Goal: Task Accomplishment & Management: Use online tool/utility

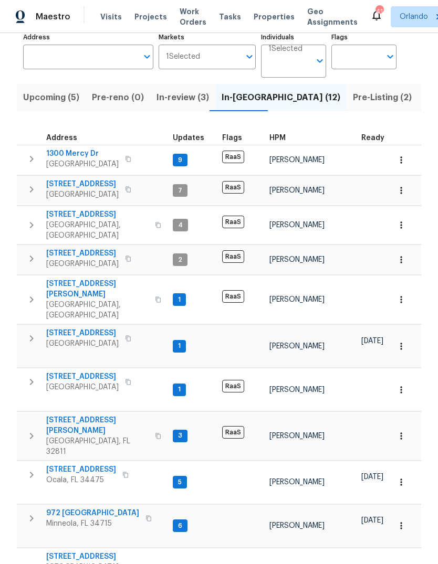
scroll to position [72, 0]
click at [66, 509] on span "972 [GEOGRAPHIC_DATA]" at bounding box center [92, 514] width 93 height 10
click at [62, 61] on input "Address" at bounding box center [80, 57] width 114 height 25
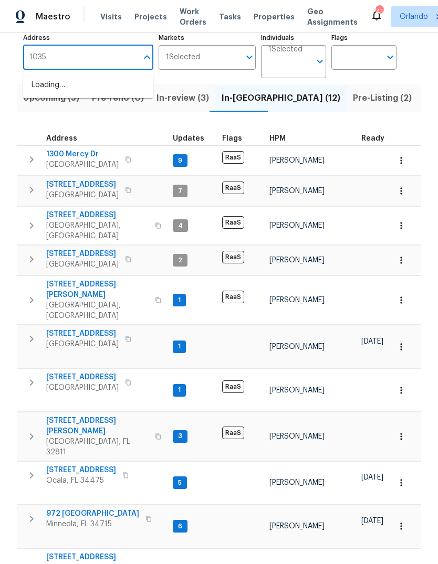
type input "10350"
click at [57, 89] on li "10350 SW 62nd Terrace Rd Ocala FL 34476" at bounding box center [88, 85] width 130 height 17
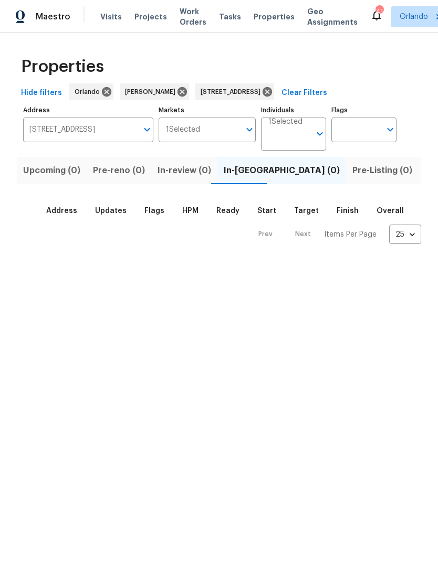
click at [418, 181] on button "Listed (1)" at bounding box center [443, 170] width 50 height 27
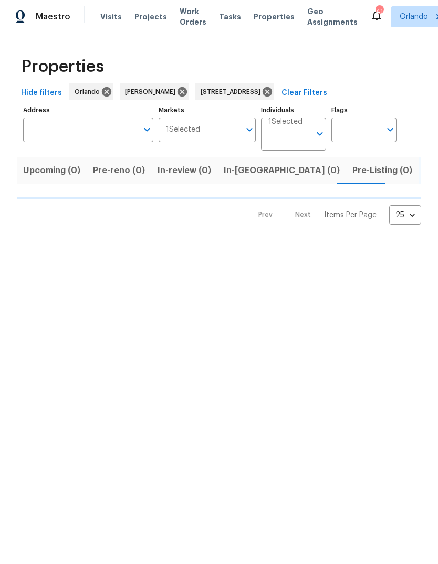
type input "10350 SW 62nd Terrace Rd Ocala FL 34476"
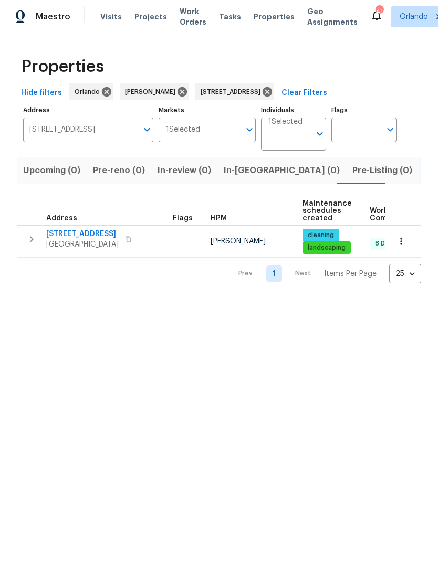
click at [49, 237] on span "10350 SW 62nd Terrace Rd" at bounding box center [82, 234] width 72 height 10
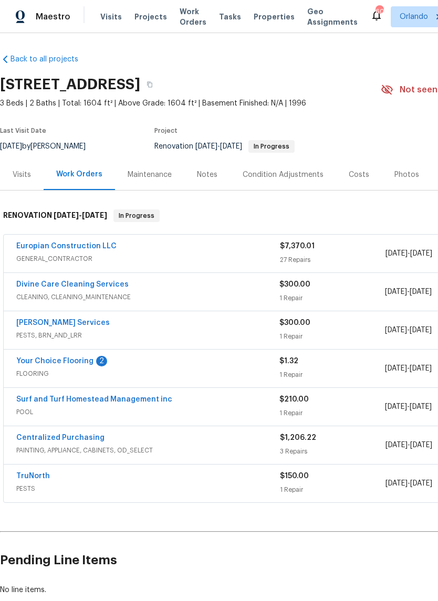
click at [33, 336] on span "PESTS, BRN_AND_LRR" at bounding box center [147, 335] width 263 height 10
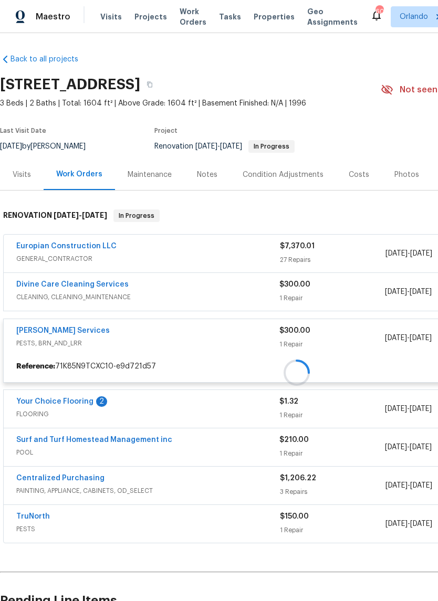
click at [26, 332] on link "Massey Services" at bounding box center [62, 330] width 93 height 7
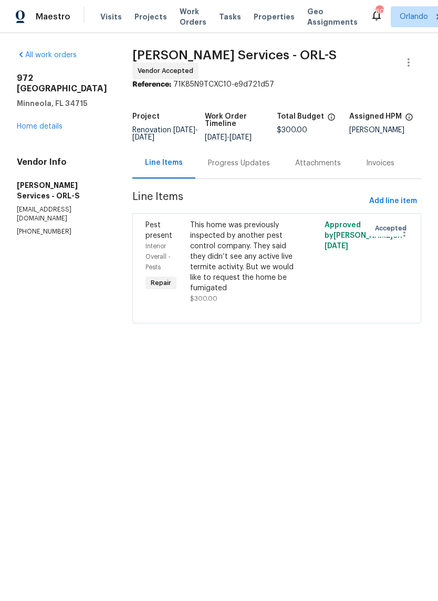
click at [241, 161] on div "Progress Updates" at bounding box center [239, 163] width 62 height 10
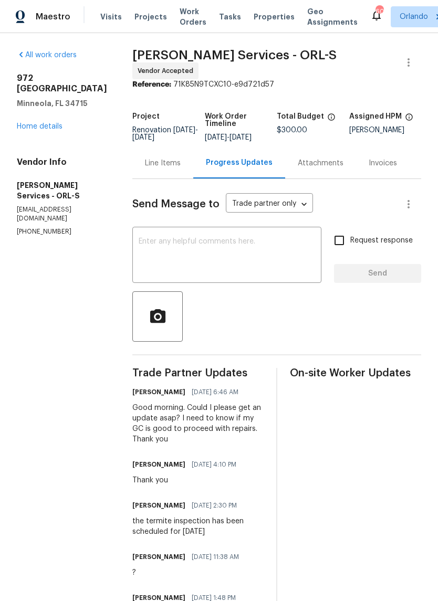
click at [189, 242] on textarea at bounding box center [227, 256] width 176 height 37
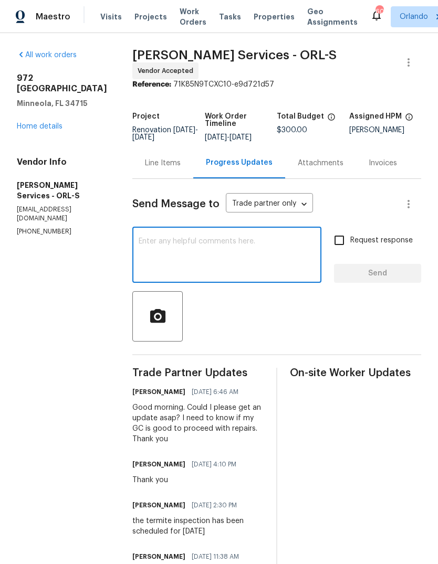
click at [81, 303] on section "All work orders 972 Forest Hill Dr Minneola, FL 34715 Home details Vendor Info …" at bounding box center [62, 362] width 90 height 624
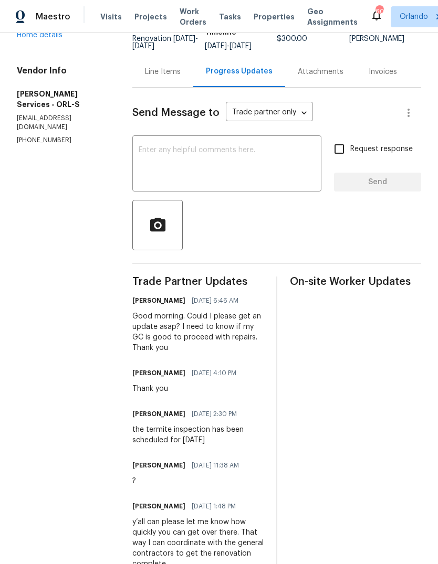
scroll to position [90, 0]
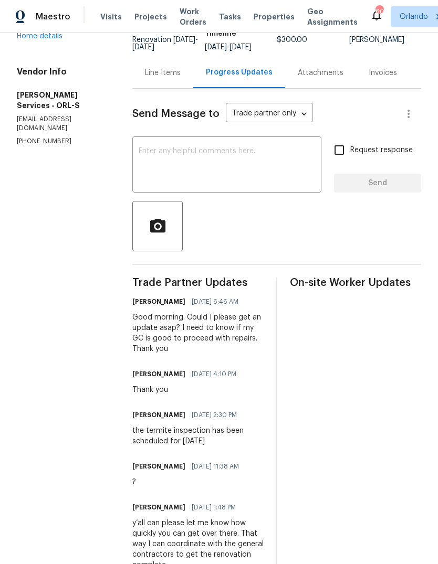
click at [287, 162] on textarea at bounding box center [227, 165] width 176 height 37
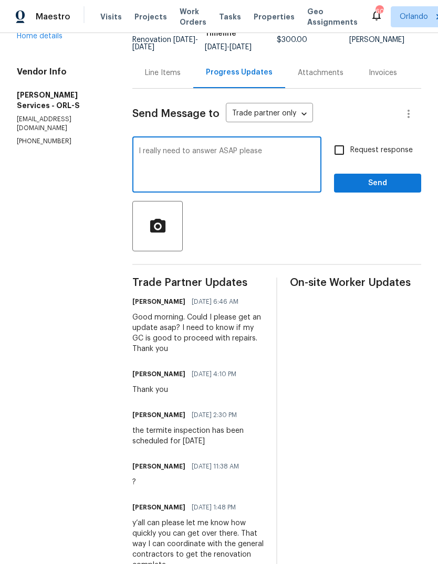
type textarea "I really need to answer ASAP please"
click at [55, 329] on section "All work orders 972 Forest Hill Dr Minneola, FL 34715 Home details Vendor Info …" at bounding box center [62, 272] width 90 height 624
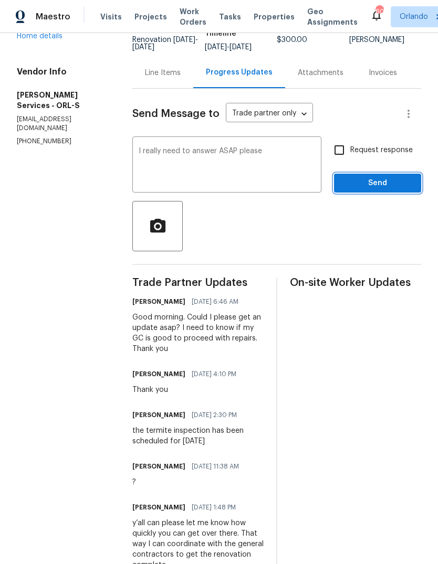
click at [400, 182] on span "Send" at bounding box center [377, 183] width 70 height 13
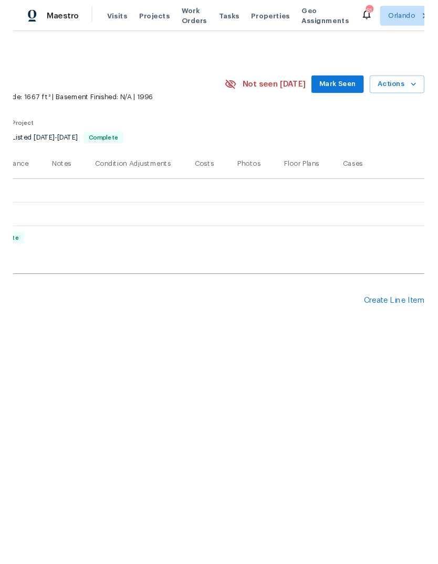
scroll to position [0, 155]
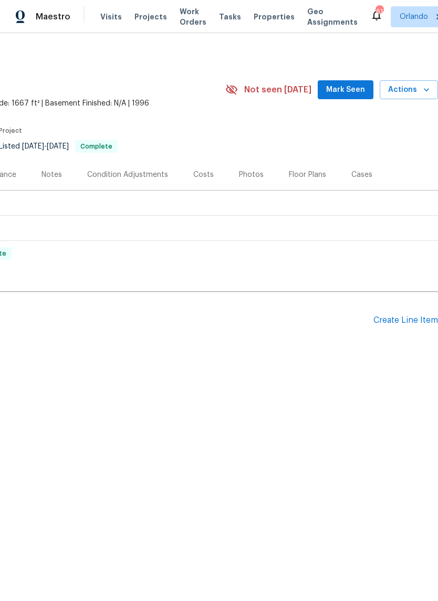
click at [409, 320] on div "Create Line Item" at bounding box center [405, 320] width 65 height 10
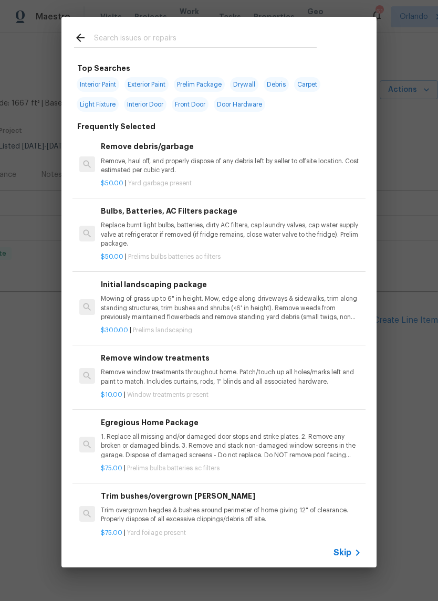
click at [118, 44] on input "text" at bounding box center [205, 39] width 223 height 16
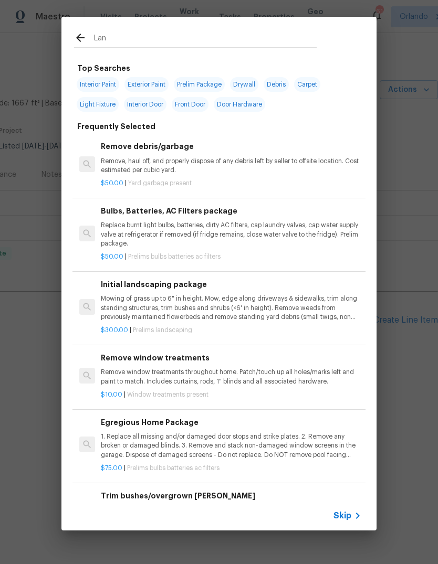
type input "Land"
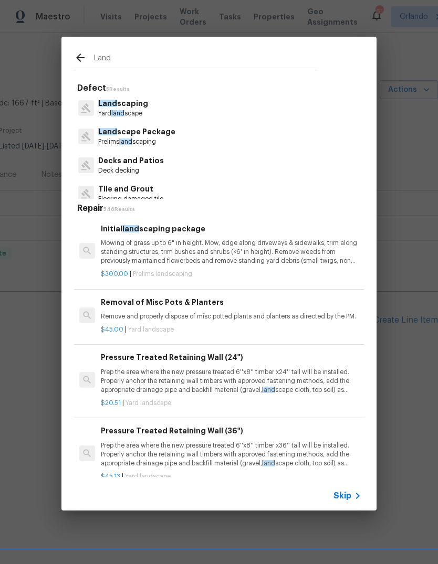
click at [247, 250] on p "Mowing of grass up to 6" in height. Mow, edge along driveways & sidewalks, trim…" at bounding box center [231, 252] width 260 height 27
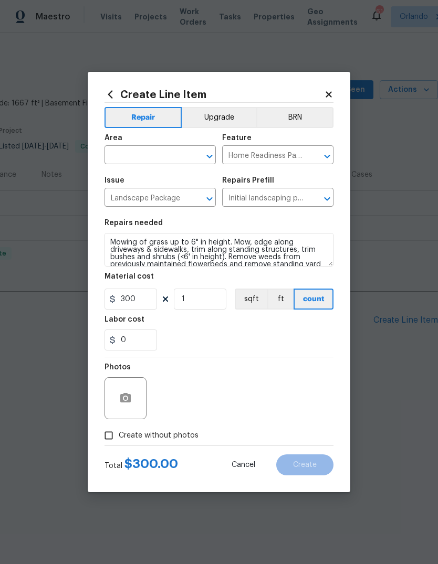
click at [166, 159] on input "text" at bounding box center [145, 156] width 82 height 16
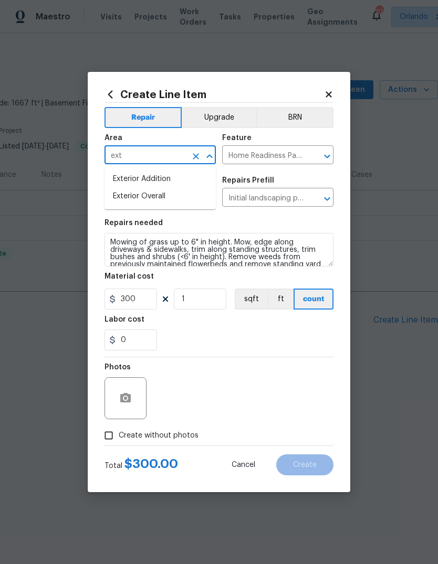
click at [153, 205] on li "Exterior Overall" at bounding box center [159, 196] width 111 height 17
type input "Exterior Overall"
click at [125, 231] on div "Repairs needed" at bounding box center [218, 226] width 229 height 14
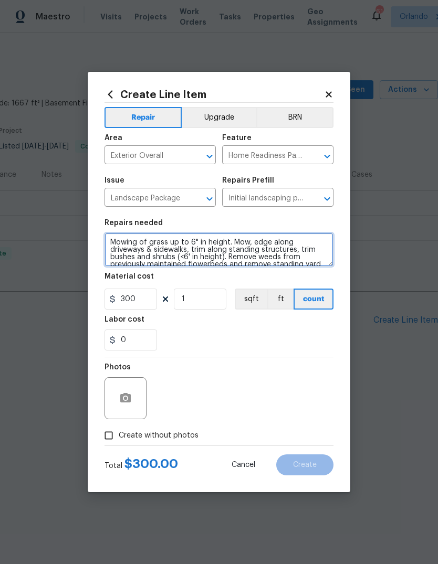
click at [119, 241] on textarea "Mowing of grass up to 6" in height. Mow, edge along driveways & sidewalks, trim…" at bounding box center [218, 250] width 229 height 34
click at [121, 239] on textarea "Mowing of grass up to 6" in height. Mow, edge along driveways & sidewalks, trim…" at bounding box center [218, 250] width 229 height 34
click at [120, 239] on textarea "Mowing of grass up to 6" in height. Mow, edge along driveways & sidewalks, trim…" at bounding box center [218, 250] width 229 height 34
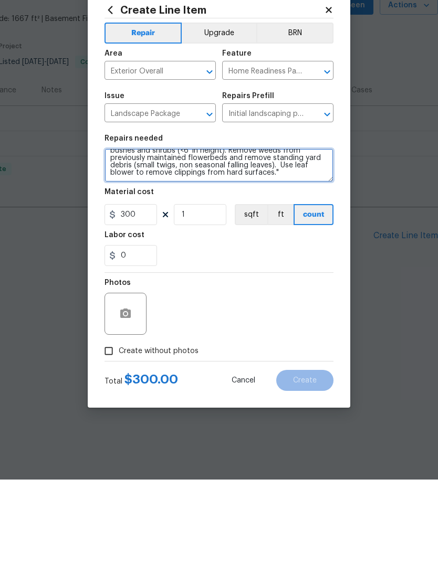
paste textarea "10350 SW 62nd Terrace Rd, Ocala, FL 34476 New plexi glass installed above patio…"
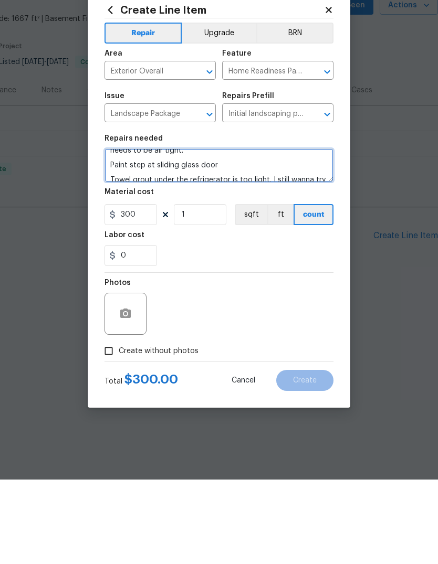
scroll to position [154, 0]
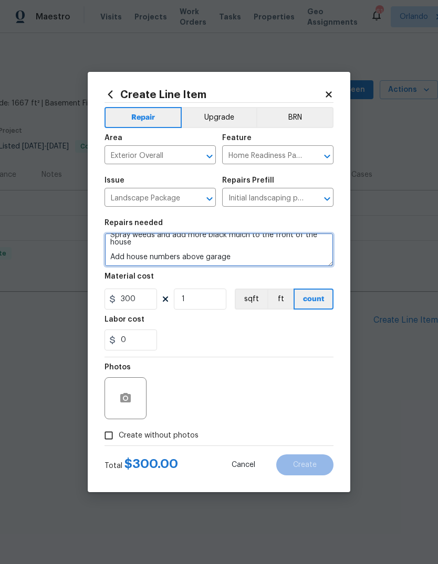
type textarea "10350 SW 62nd Terrace Rd, Ocala, FL 34476 New plexi glass installed above patio…"
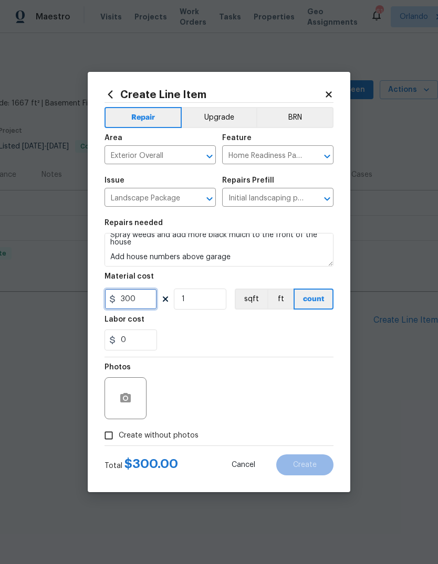
click at [132, 303] on input "300" at bounding box center [130, 299] width 52 height 21
type input "450"
click at [328, 335] on div "0" at bounding box center [218, 340] width 229 height 21
click at [111, 441] on input "Create without photos" at bounding box center [109, 436] width 20 height 20
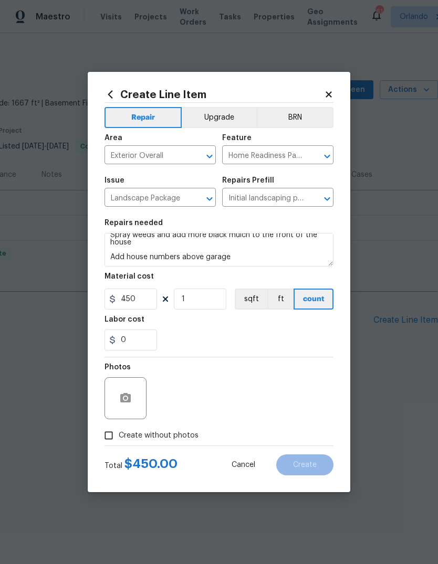
checkbox input "true"
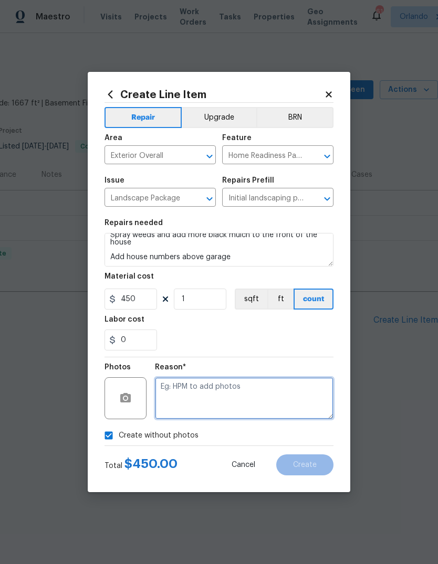
click at [295, 406] on textarea at bounding box center [244, 398] width 178 height 42
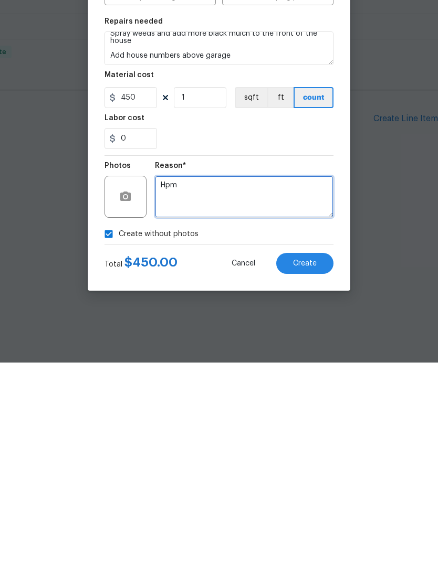
type textarea "Hpm"
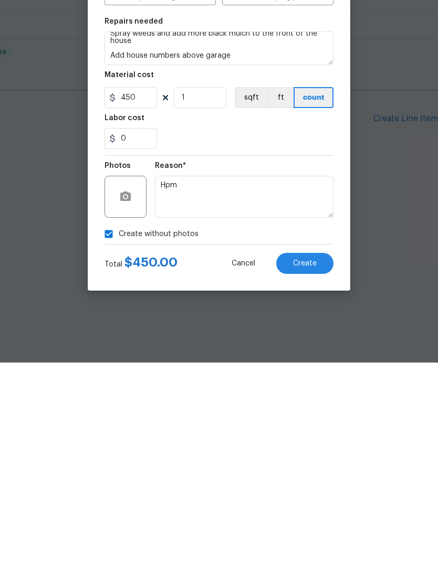
click at [313, 461] on span "Create" at bounding box center [305, 465] width 24 height 8
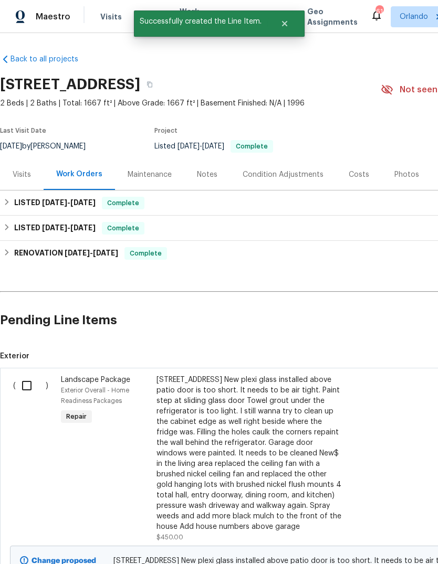
scroll to position [0, 0]
click at [29, 388] on input "checkbox" at bounding box center [31, 386] width 30 height 22
checkbox input "true"
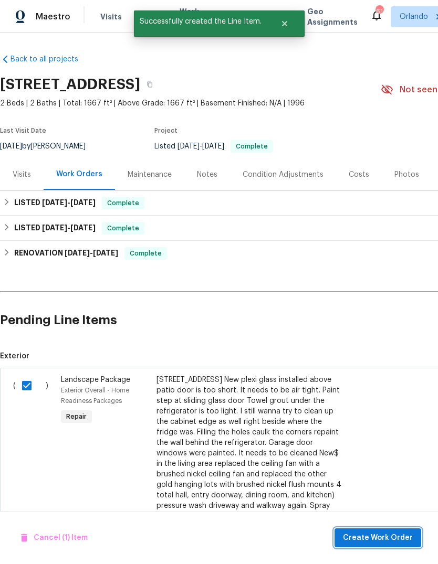
click at [395, 537] on span "Create Work Order" at bounding box center [378, 538] width 70 height 13
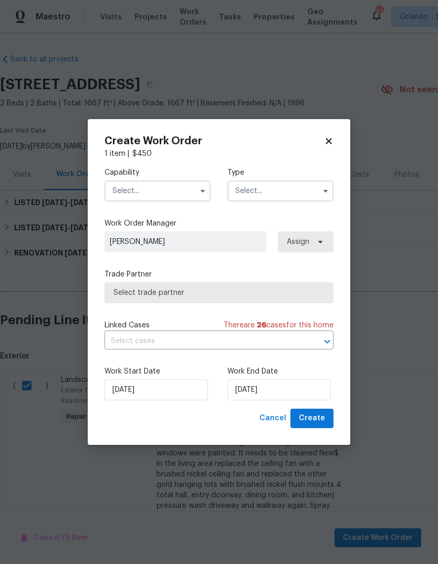
click at [135, 199] on input "text" at bounding box center [157, 191] width 106 height 21
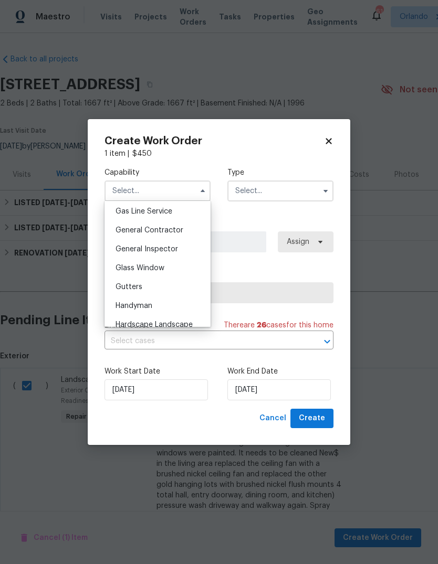
scroll to position [476, 0]
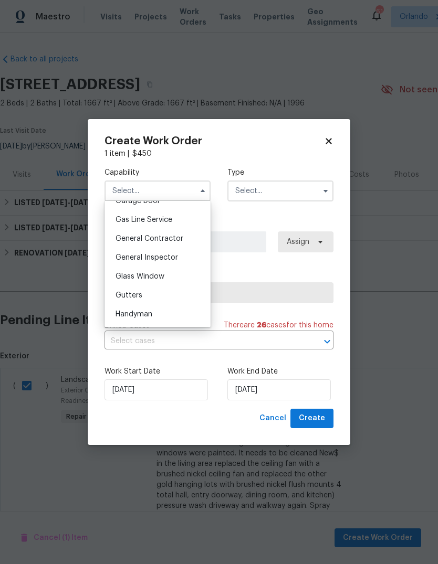
click at [120, 235] on span "General Contractor" at bounding box center [149, 238] width 68 height 7
type input "General Contractor"
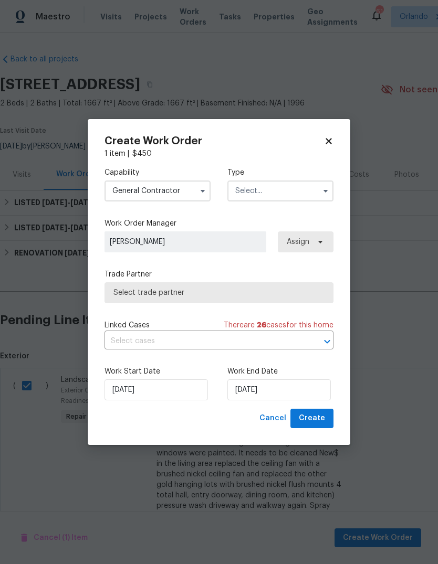
click at [311, 193] on input "text" at bounding box center [280, 191] width 106 height 21
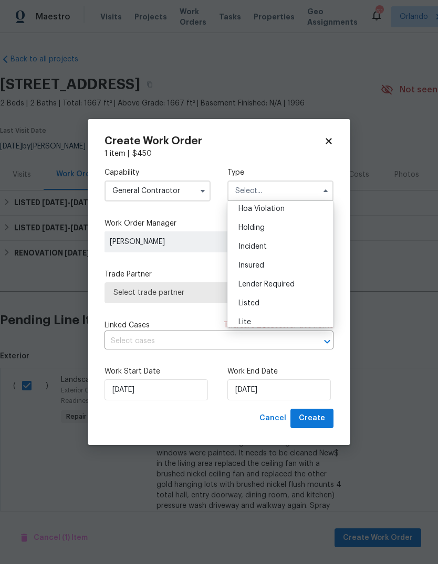
scroll to position [56, 0]
click at [277, 275] on div "Listed" at bounding box center [280, 270] width 101 height 19
type input "Listed"
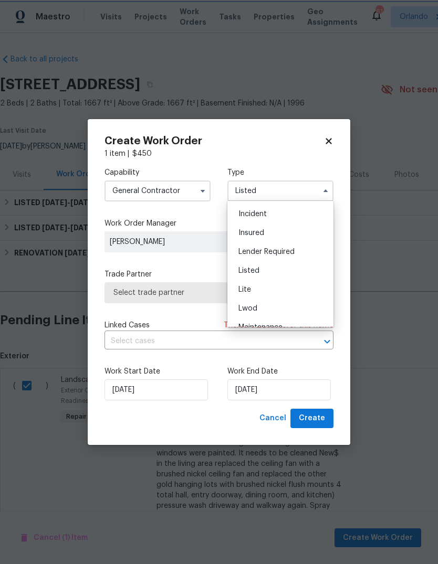
scroll to position [0, 0]
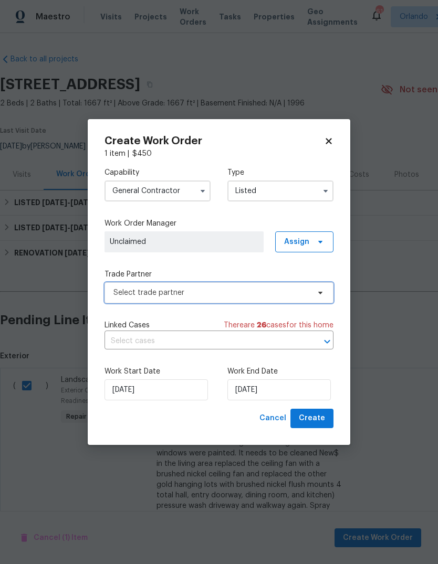
click at [126, 297] on span "Select trade partner" at bounding box center [211, 293] width 196 height 10
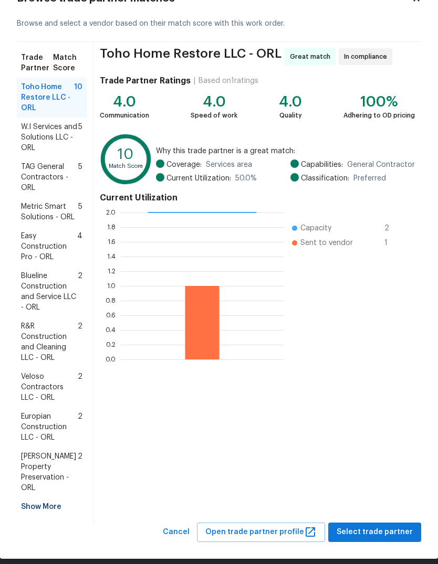
scroll to position [39, 0]
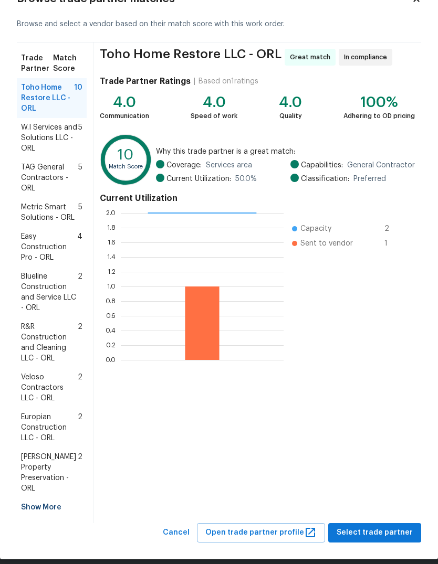
click at [39, 498] on div "Show More" at bounding box center [52, 507] width 70 height 19
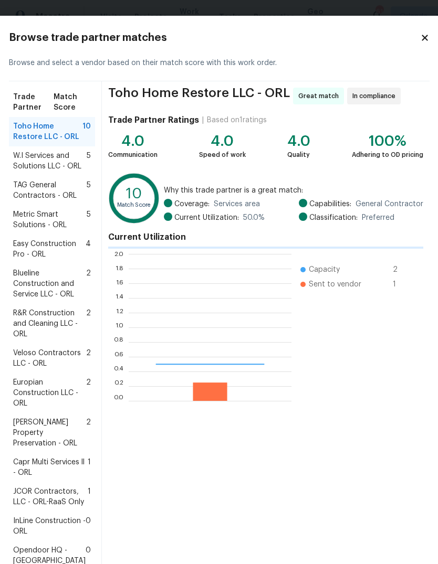
scroll to position [147, 163]
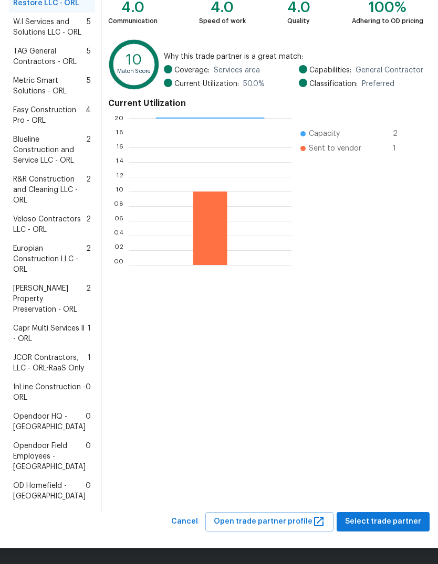
click at [43, 323] on span "Capr Multi Services ll - ORL" at bounding box center [50, 333] width 75 height 21
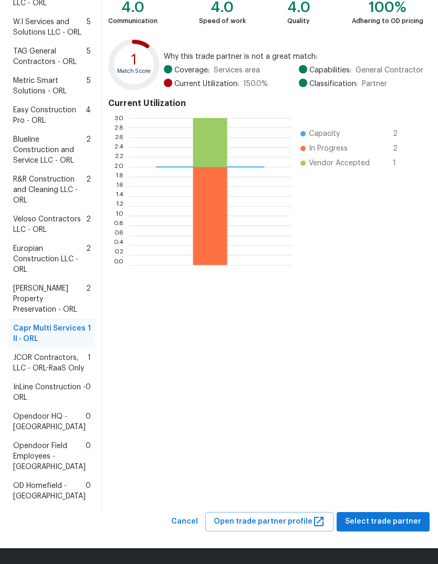
scroll to position [228, 0]
click at [391, 523] on span "Select trade partner" at bounding box center [383, 521] width 76 height 13
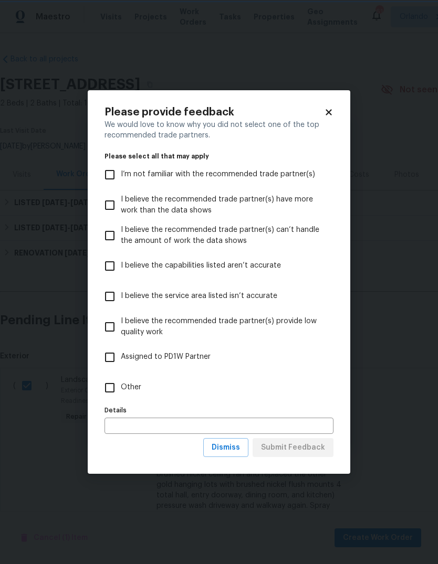
scroll to position [0, 0]
click at [111, 385] on input "Other" at bounding box center [110, 388] width 22 height 22
checkbox input "true"
click at [318, 451] on span "Submit Feedback" at bounding box center [293, 447] width 64 height 13
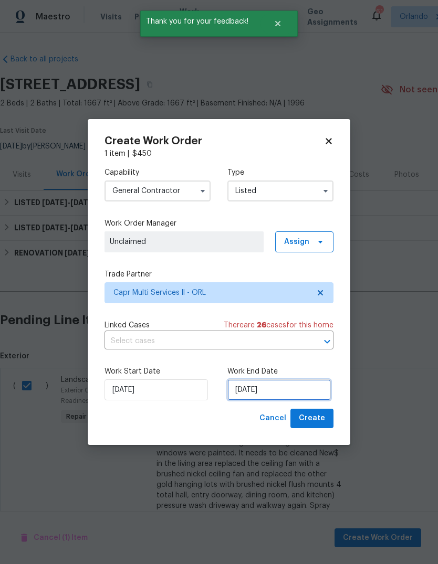
click at [302, 387] on input "[DATE]" at bounding box center [278, 389] width 103 height 21
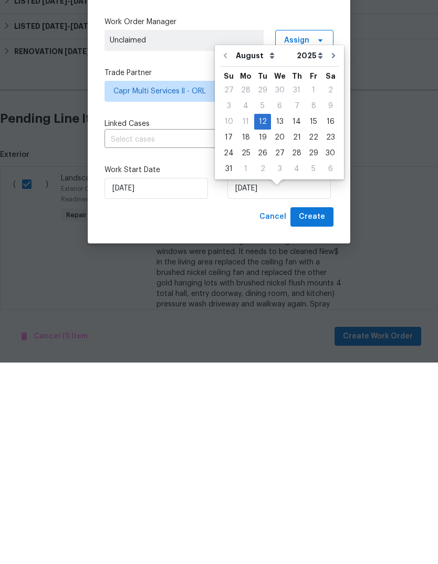
click at [261, 332] on div "19" at bounding box center [262, 339] width 17 height 15
type input "[DATE]"
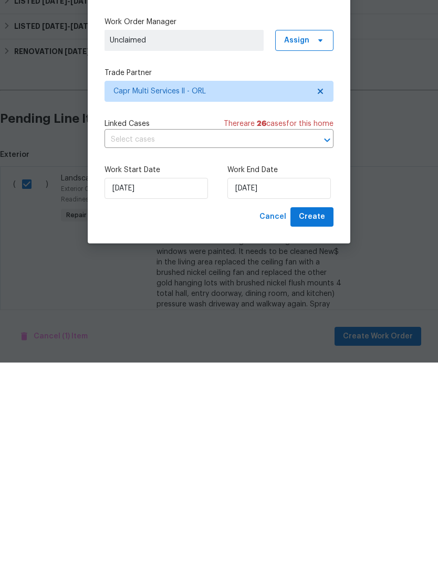
scroll to position [39, 0]
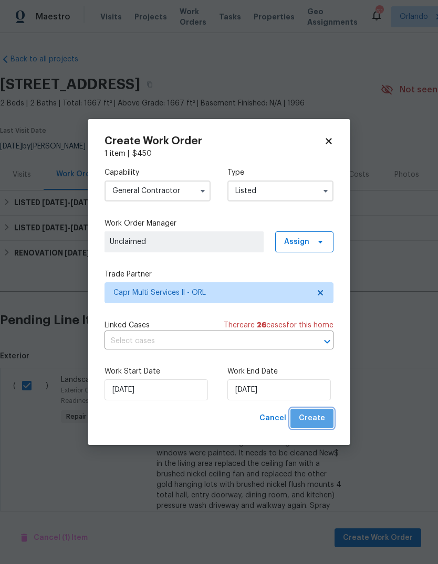
click at [320, 418] on span "Create" at bounding box center [312, 418] width 26 height 13
checkbox input "false"
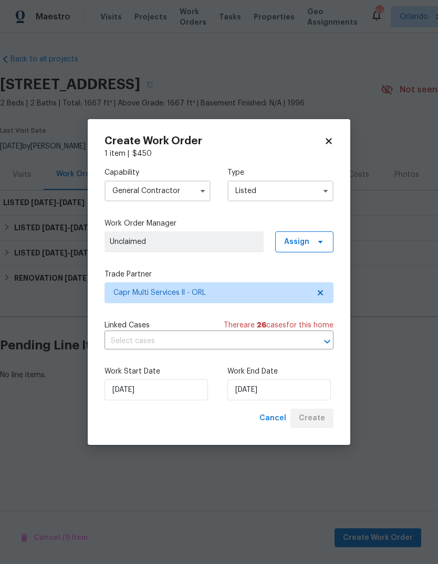
scroll to position [0, 0]
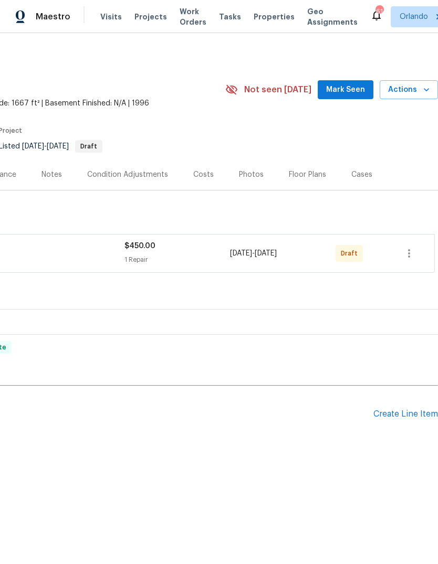
scroll to position [0, 155]
click at [411, 254] on icon "button" at bounding box center [409, 253] width 13 height 13
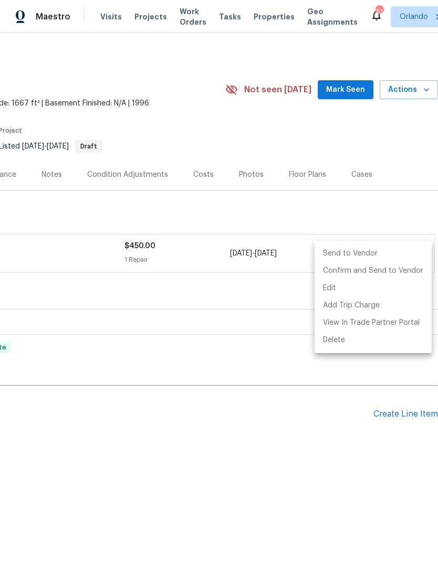
click at [381, 251] on li "Send to Vendor" at bounding box center [372, 253] width 117 height 17
click at [343, 461] on div at bounding box center [219, 282] width 438 height 564
